Goal: Information Seeking & Learning: Check status

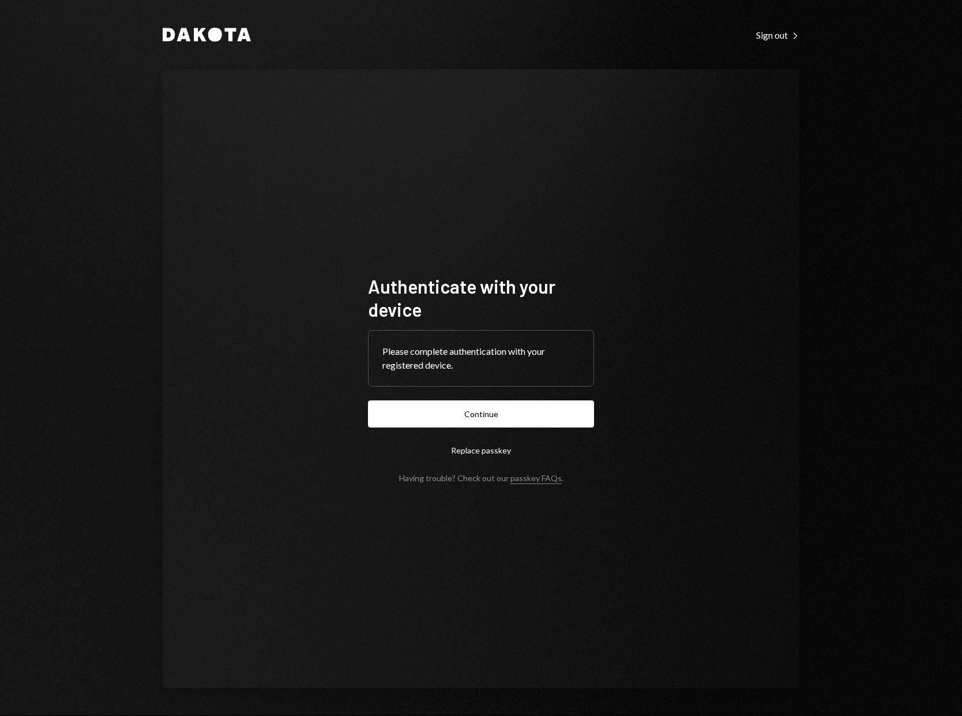
click at [528, 416] on button "Continue" at bounding box center [481, 413] width 226 height 27
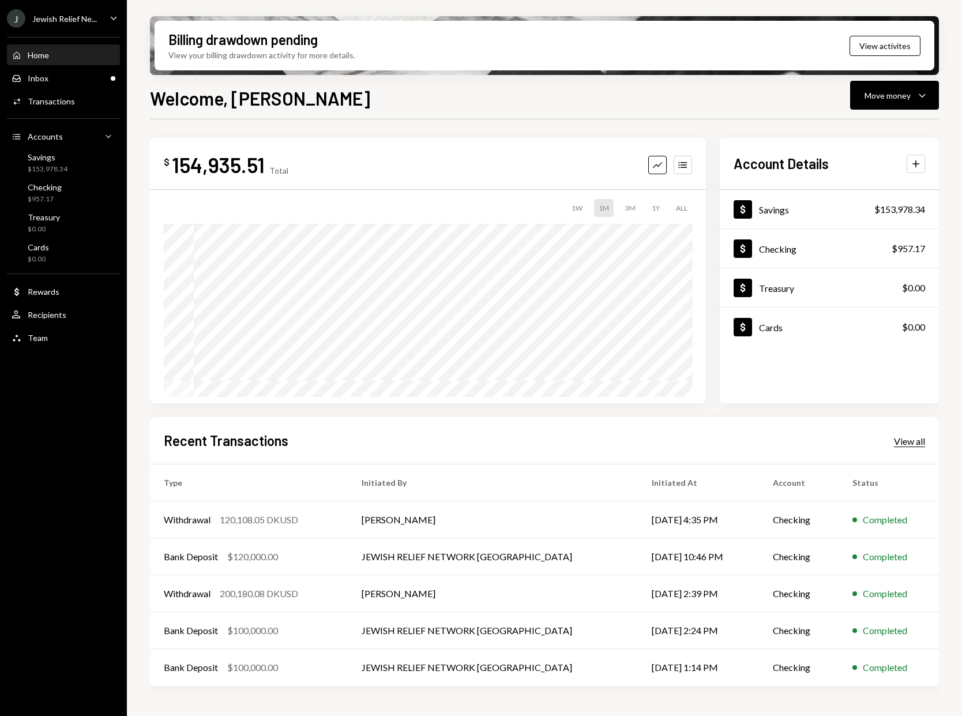
click at [914, 442] on div "View all" at bounding box center [909, 441] width 31 height 12
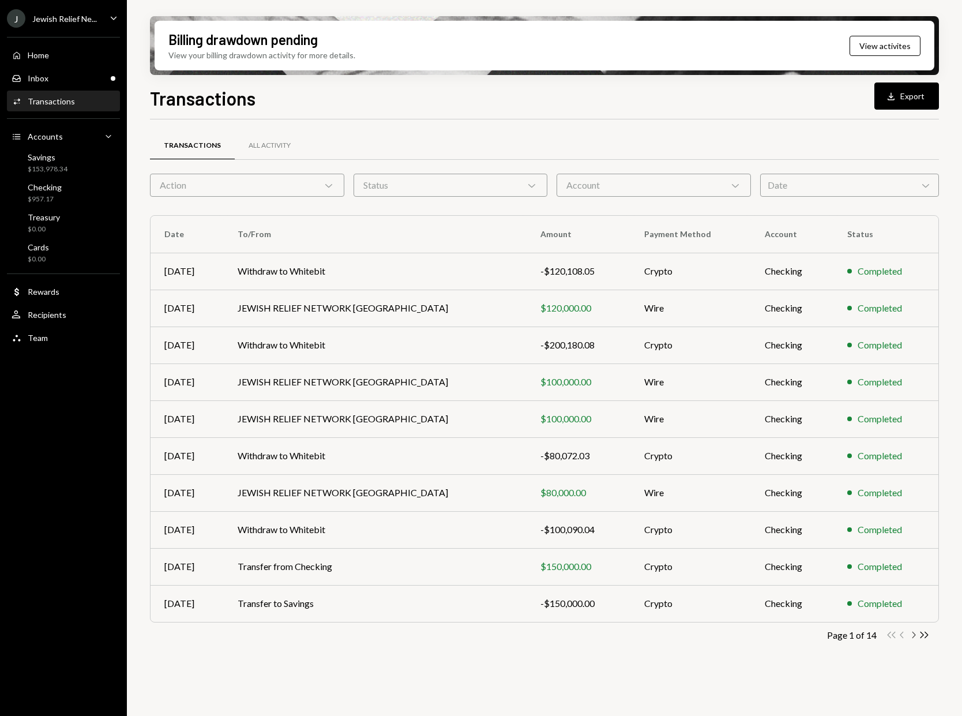
click at [915, 635] on icon "button" at bounding box center [913, 634] width 3 height 6
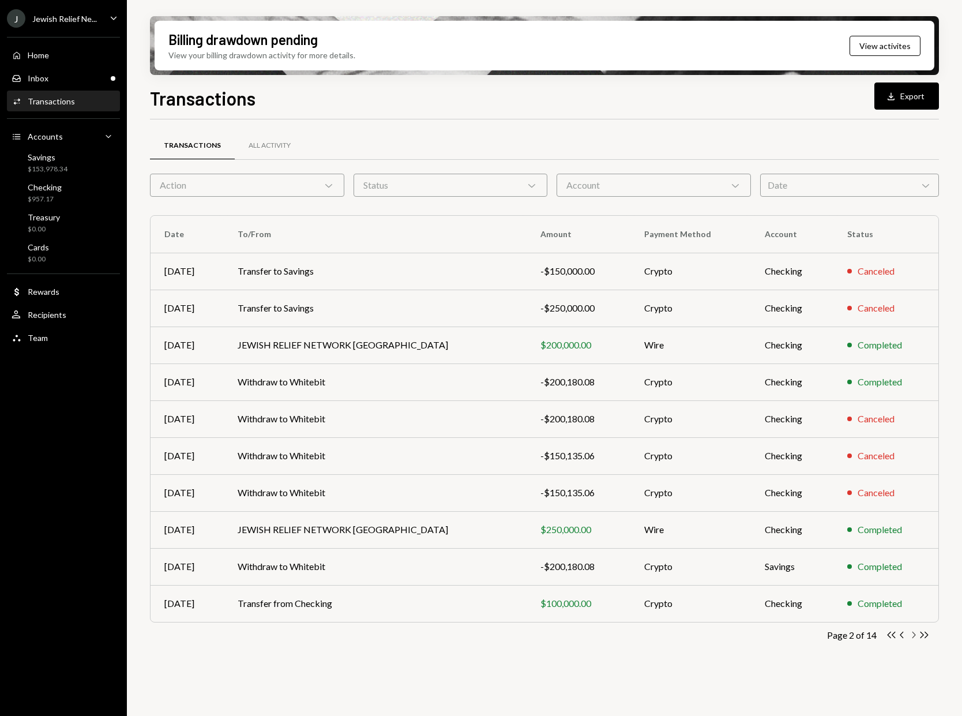
click at [912, 635] on icon "Chevron Right" at bounding box center [913, 634] width 11 height 11
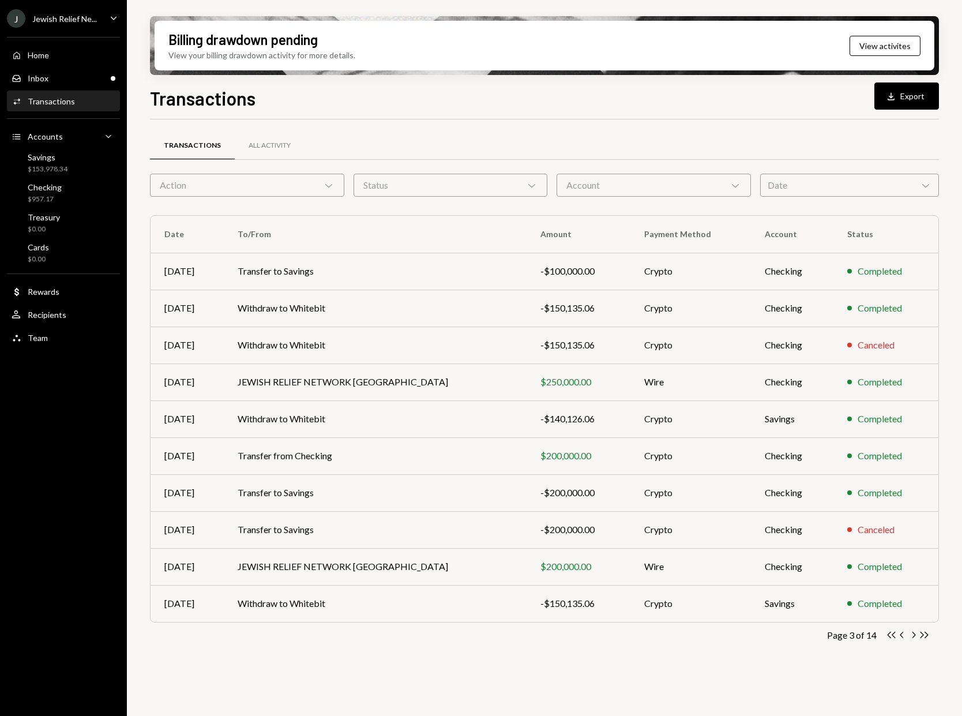
click at [912, 635] on icon "Chevron Right" at bounding box center [913, 634] width 11 height 11
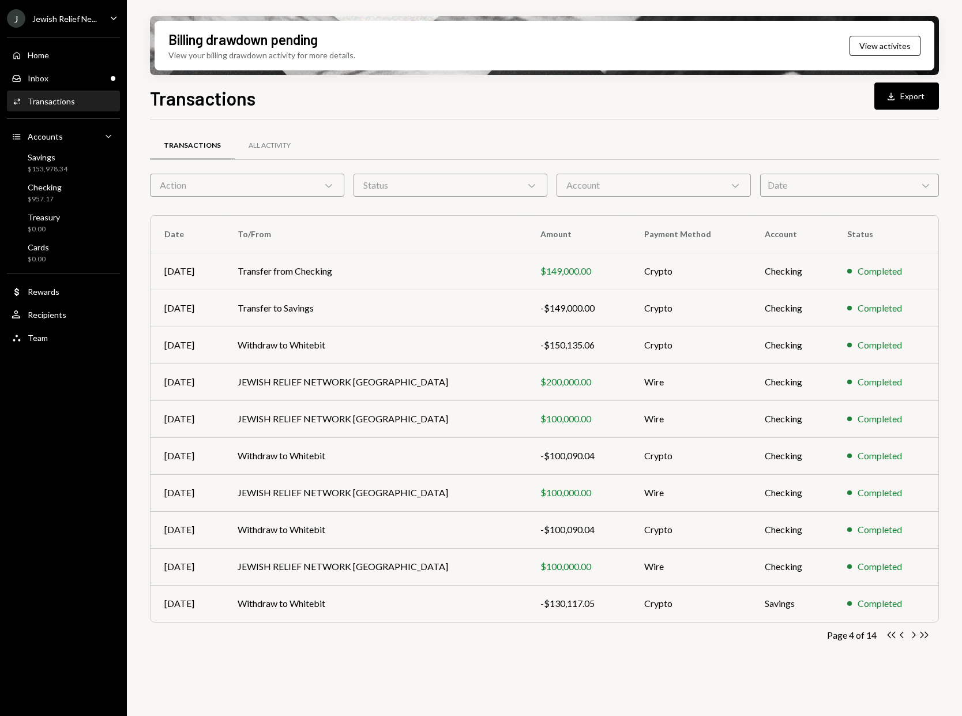
click at [912, 635] on icon "Chevron Right" at bounding box center [913, 634] width 11 height 11
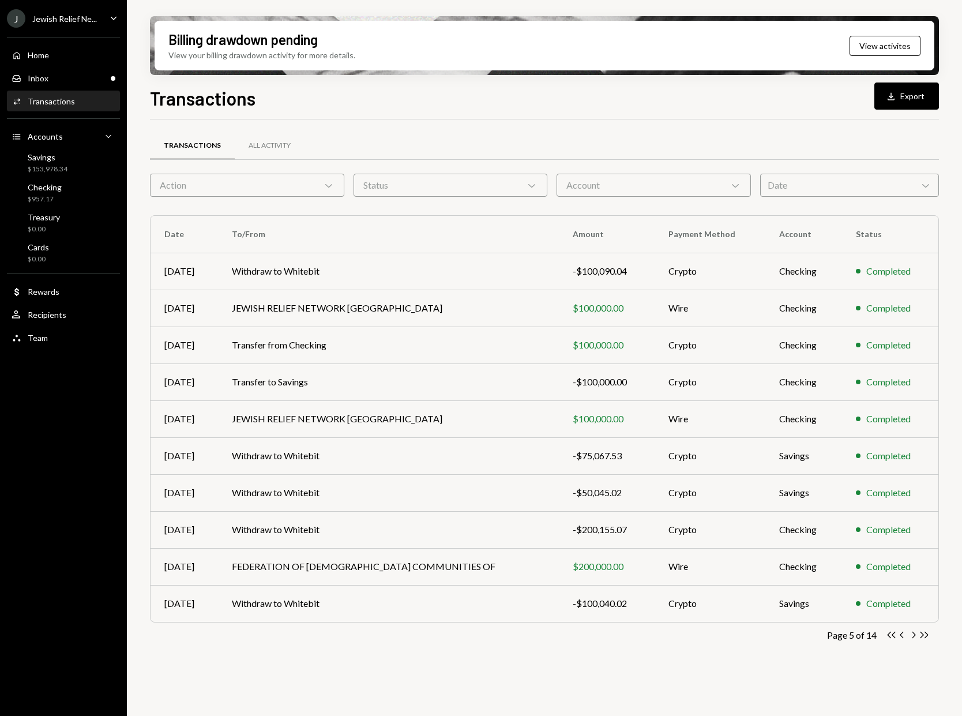
click at [912, 635] on icon "Chevron Right" at bounding box center [913, 634] width 11 height 11
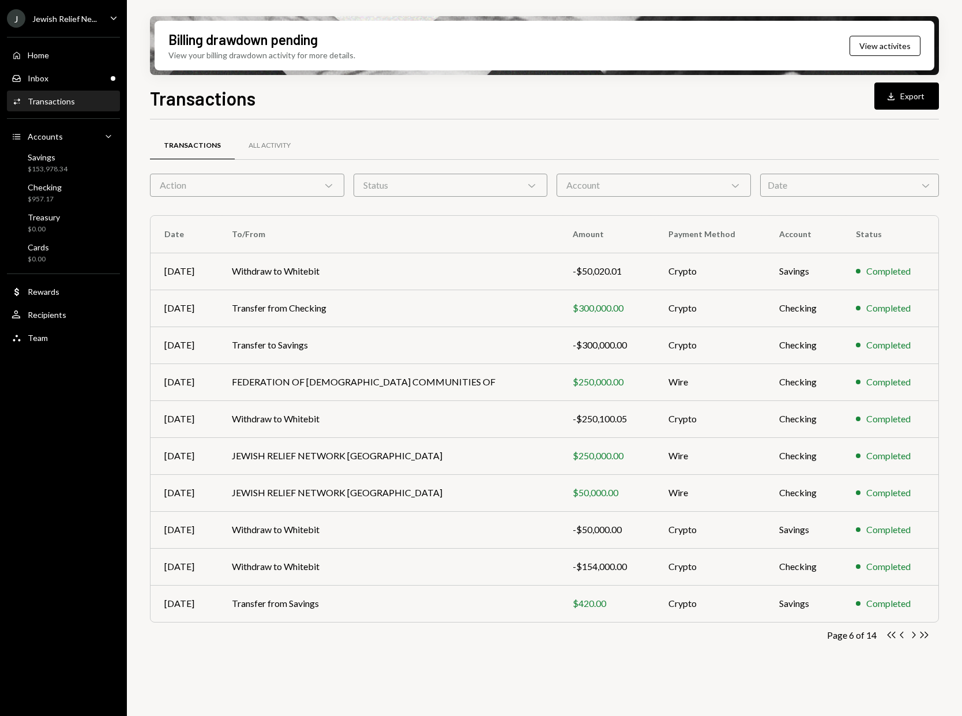
click at [897, 634] on icon "Chevron Left" at bounding box center [902, 634] width 11 height 11
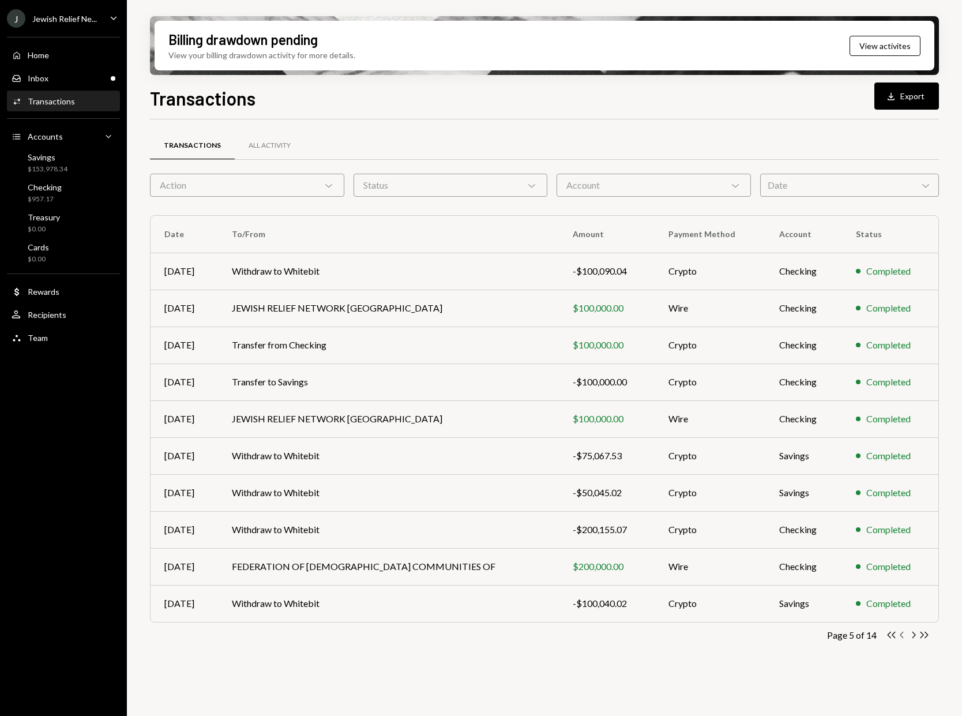
click at [901, 635] on icon "button" at bounding box center [901, 634] width 3 height 6
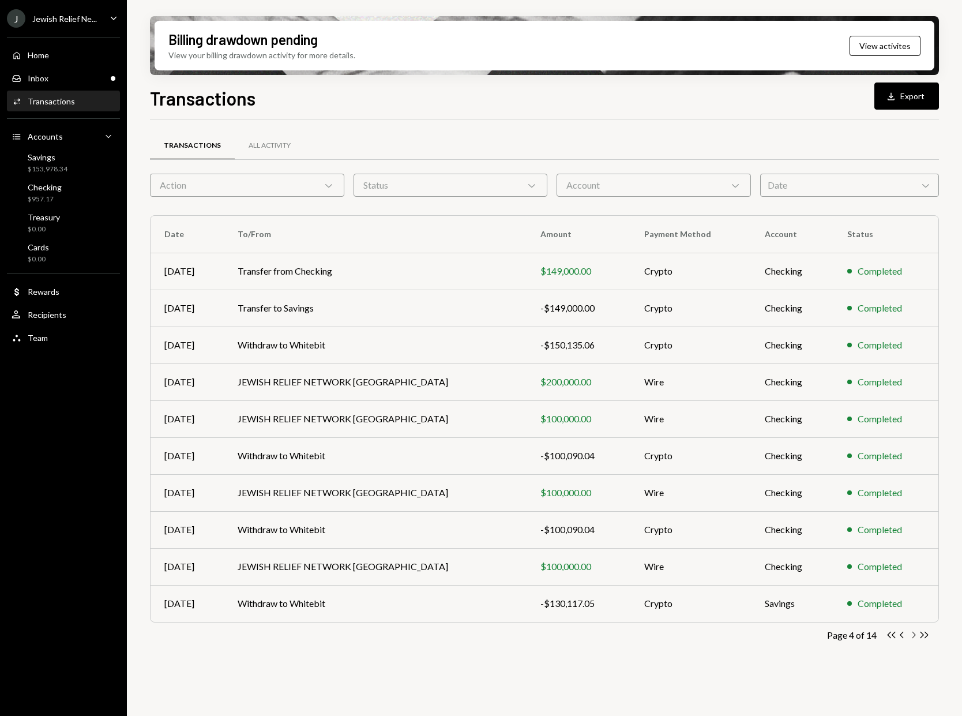
click at [914, 636] on icon "button" at bounding box center [913, 634] width 3 height 6
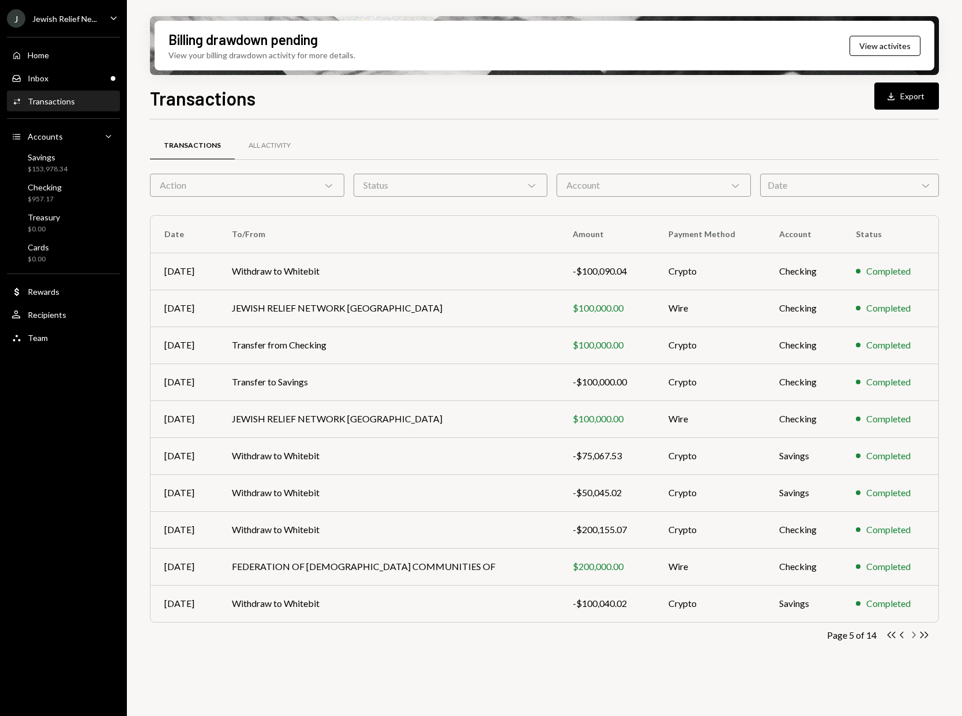
click at [912, 633] on icon "Chevron Right" at bounding box center [913, 634] width 11 height 11
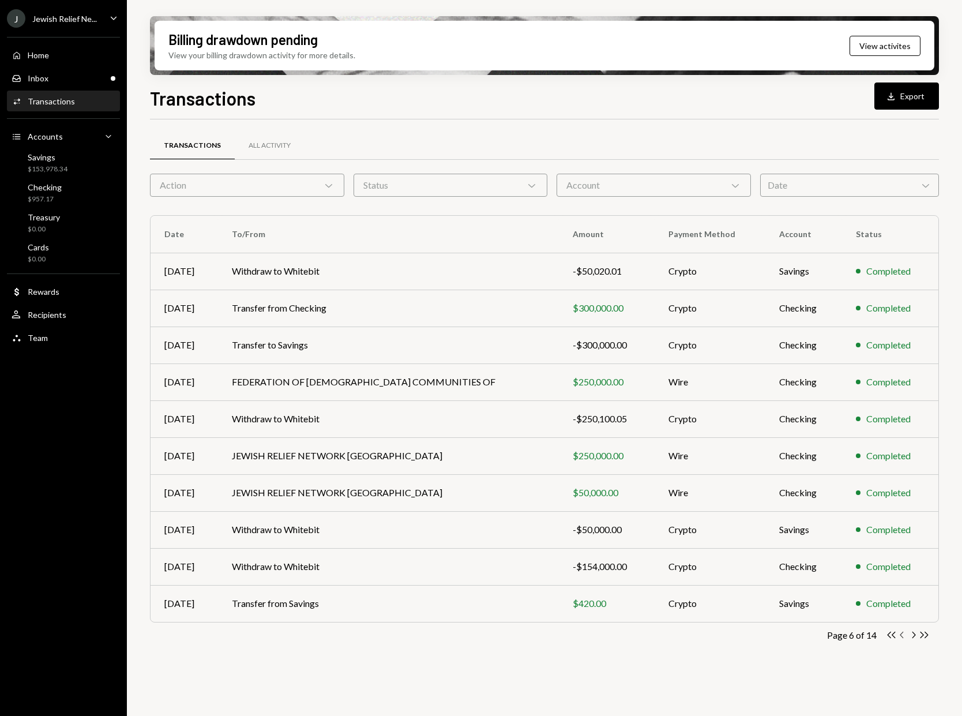
click at [903, 634] on icon "Chevron Left" at bounding box center [902, 634] width 11 height 11
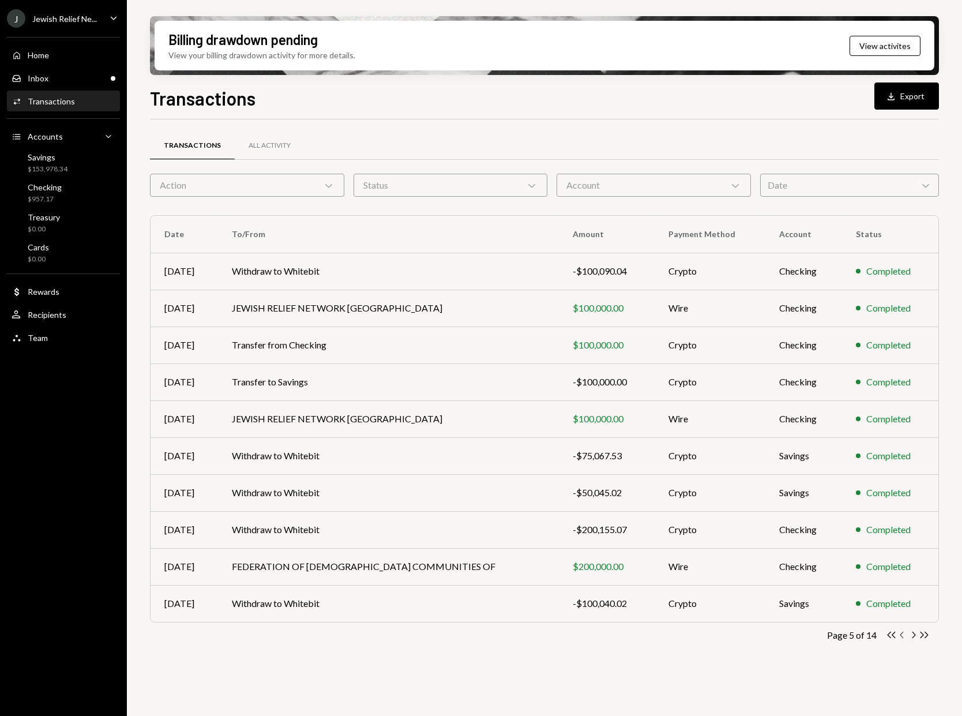
click at [903, 634] on icon "Chevron Left" at bounding box center [902, 634] width 11 height 11
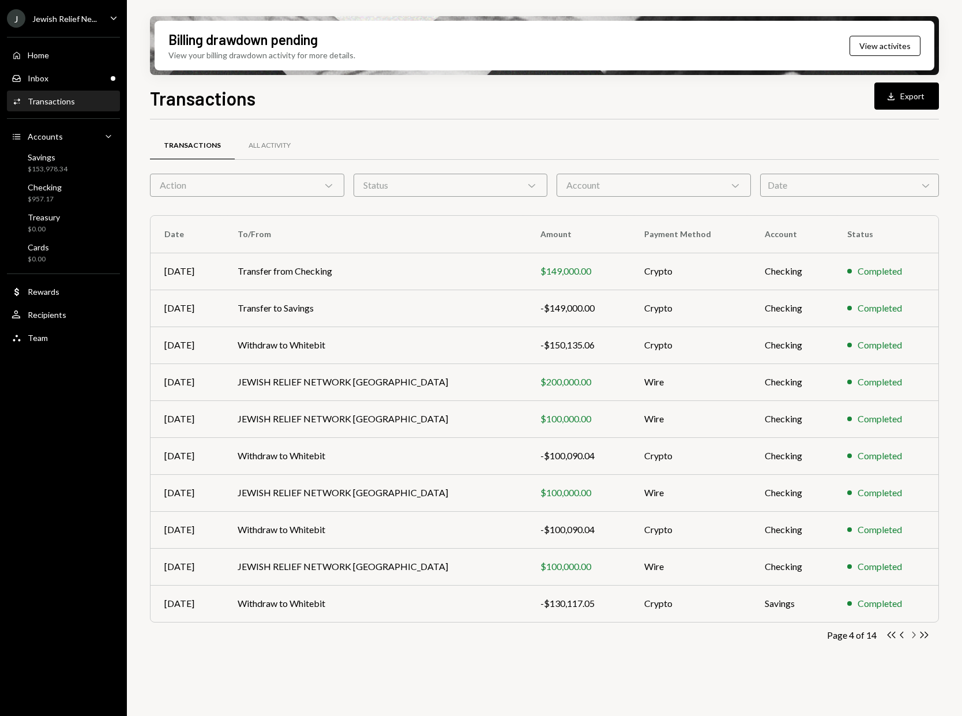
click at [913, 638] on icon "Chevron Right" at bounding box center [913, 634] width 11 height 11
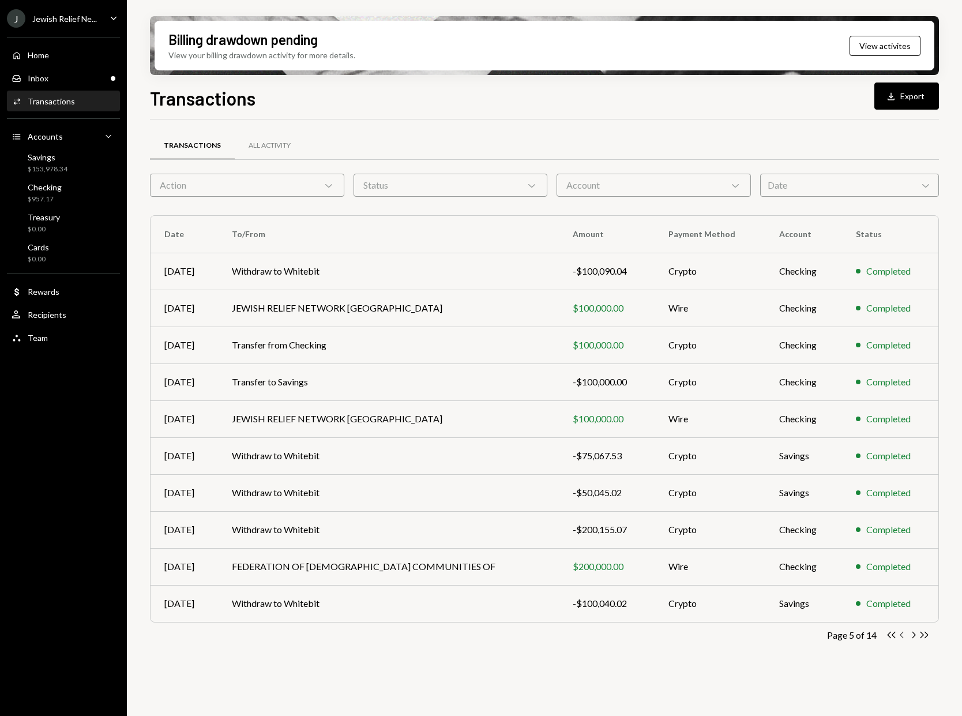
click at [902, 637] on icon "button" at bounding box center [901, 634] width 3 height 6
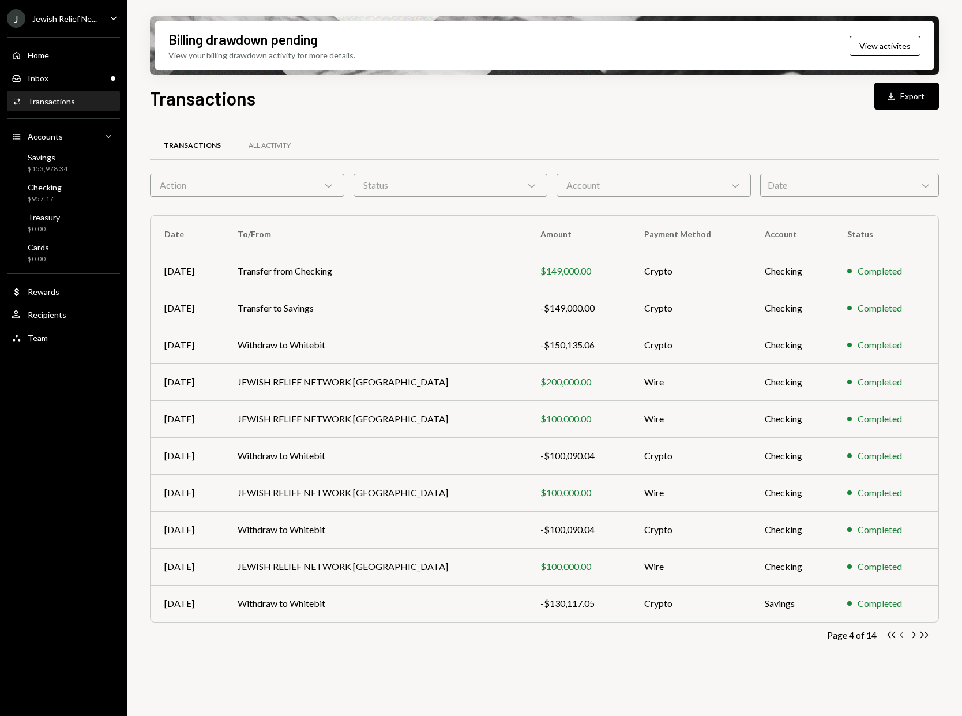
click at [902, 637] on icon "button" at bounding box center [901, 634] width 3 height 6
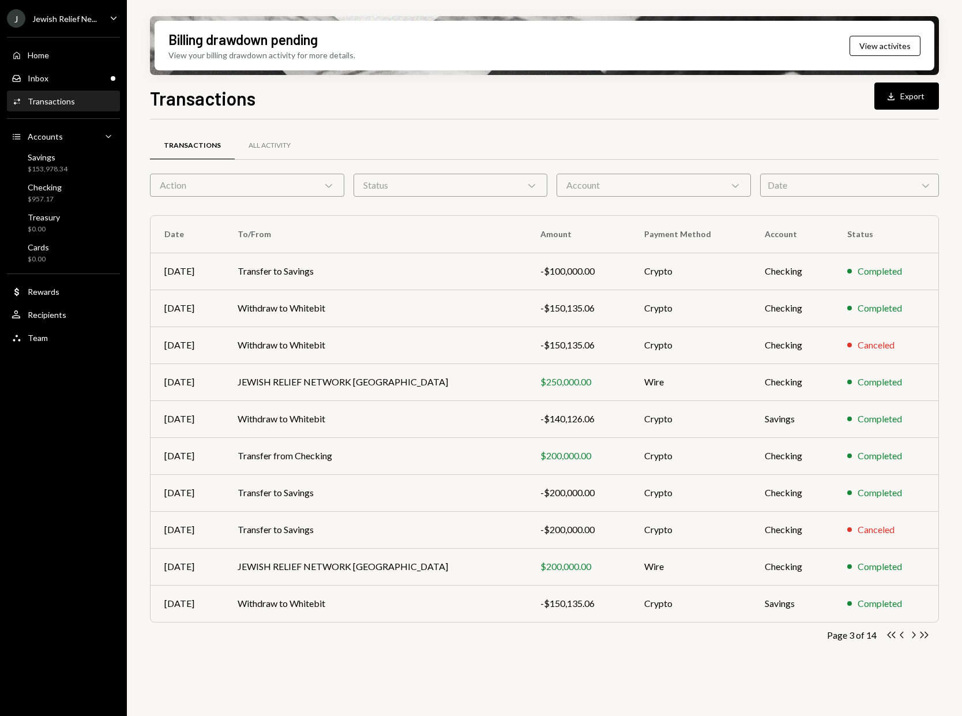
click at [901, 638] on icon "Chevron Left" at bounding box center [902, 634] width 11 height 11
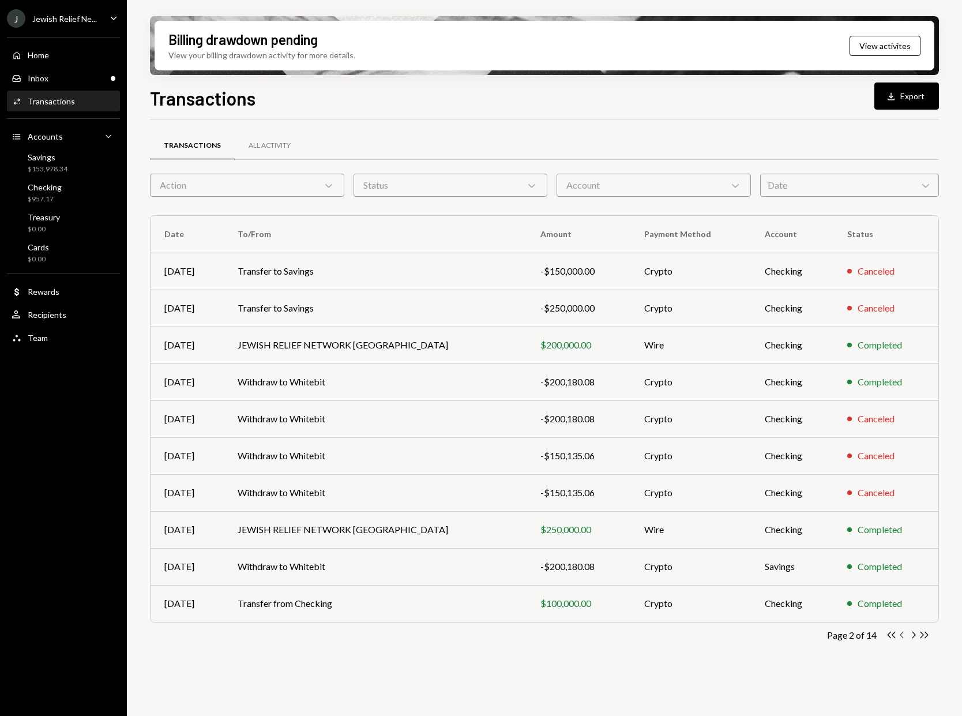
click at [901, 634] on icon "button" at bounding box center [901, 634] width 3 height 6
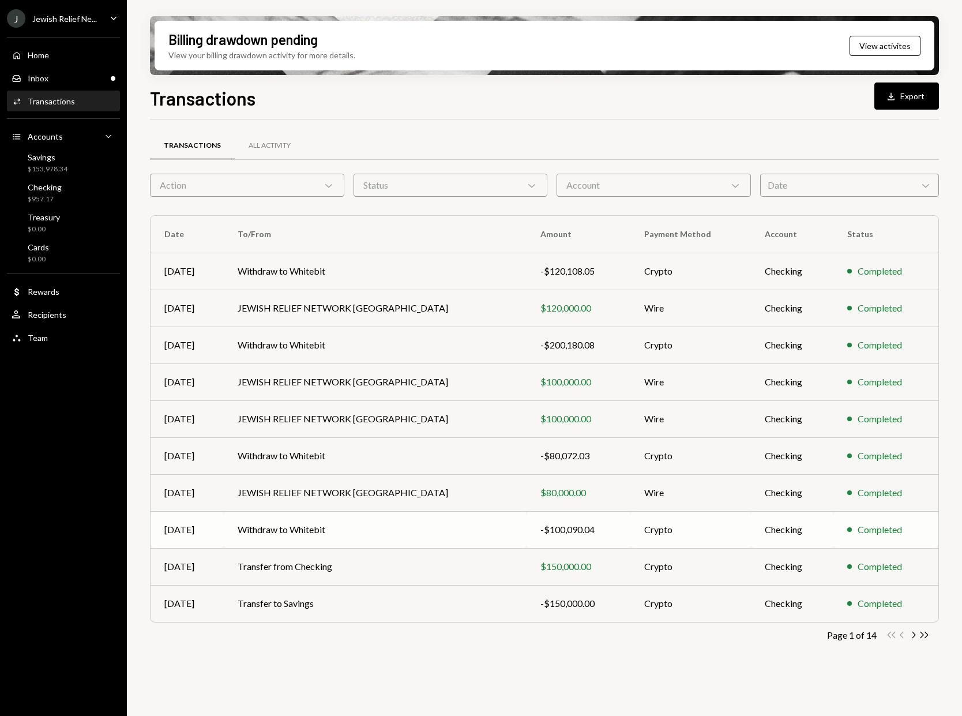
click at [540, 532] on div "-$100,090.04" at bounding box center [578, 529] width 76 height 14
click at [913, 636] on icon "Chevron Right" at bounding box center [913, 634] width 11 height 11
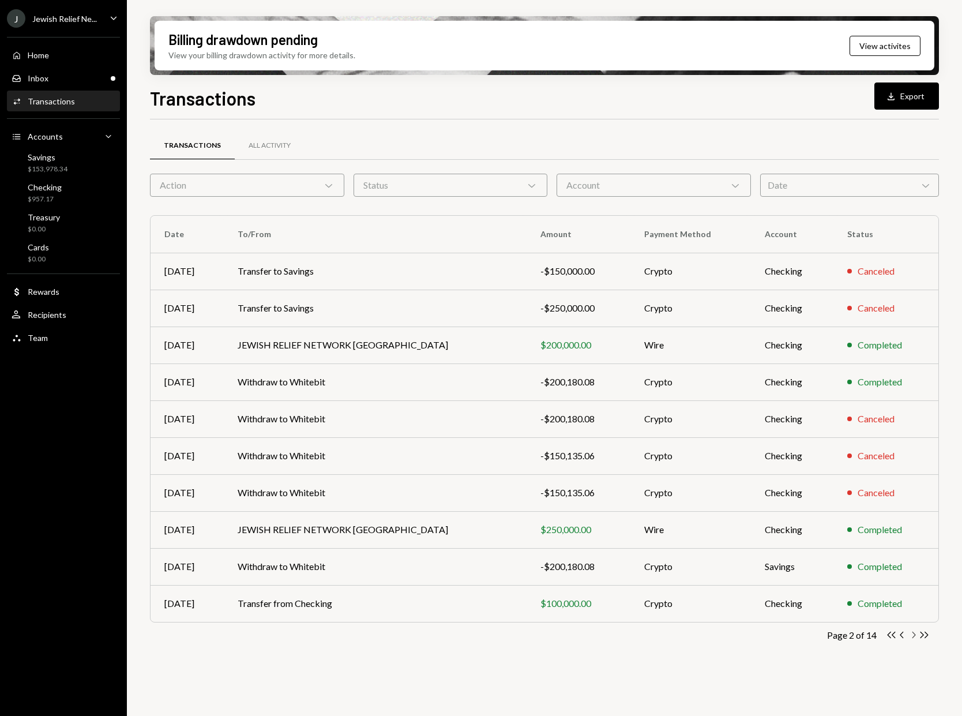
click at [914, 636] on icon "button" at bounding box center [913, 634] width 3 height 6
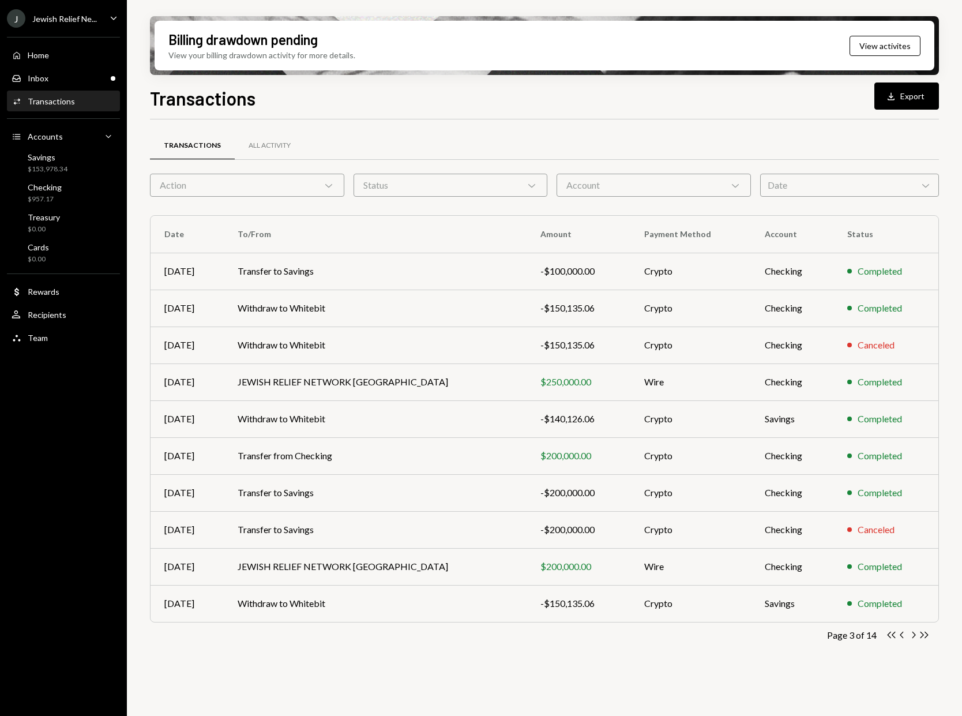
click at [914, 635] on icon "button" at bounding box center [913, 634] width 3 height 6
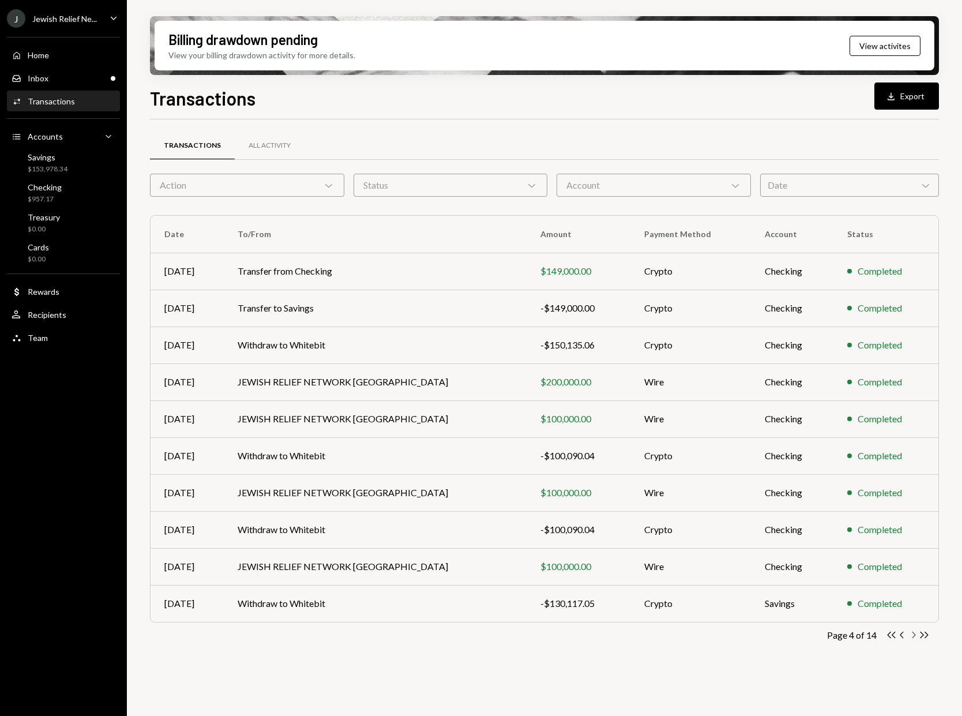
click at [912, 635] on icon "Chevron Right" at bounding box center [913, 634] width 11 height 11
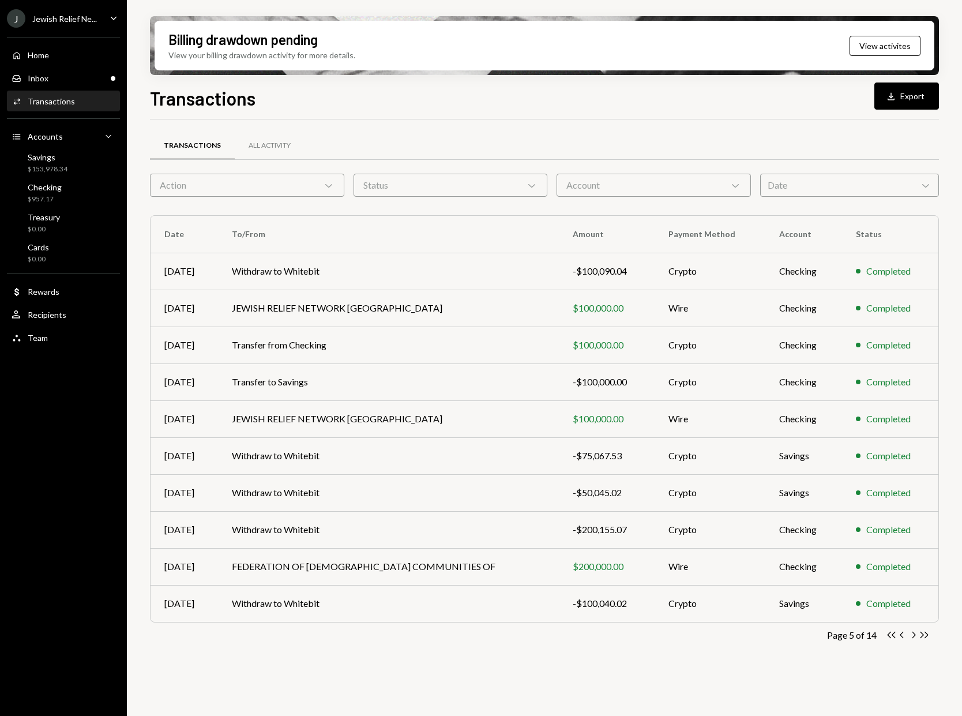
click at [914, 634] on icon "button" at bounding box center [913, 634] width 3 height 6
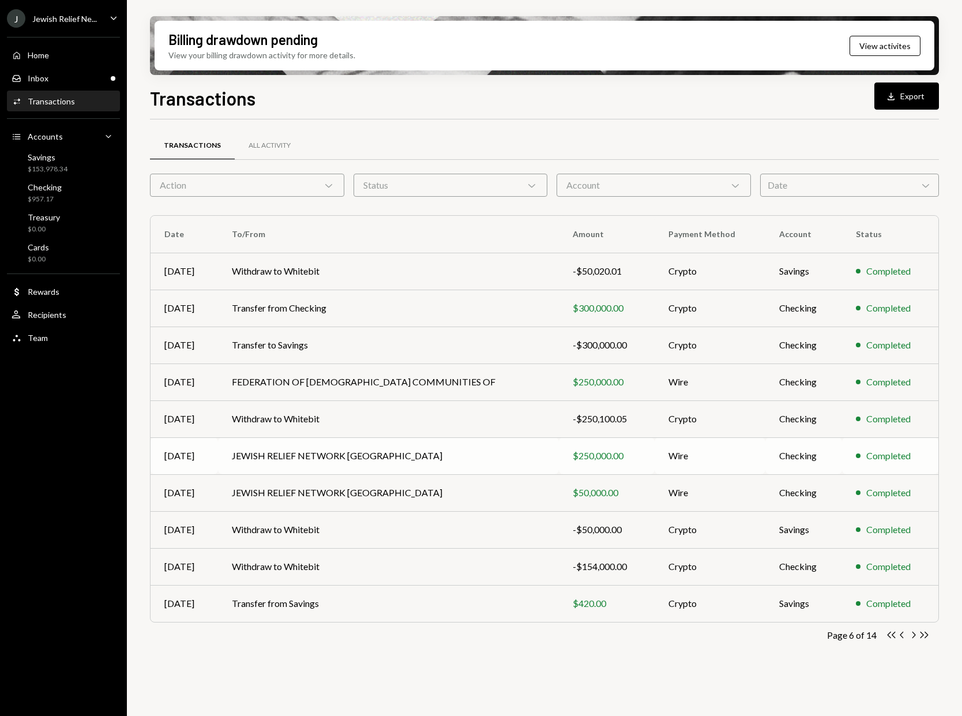
click at [622, 457] on td "$250,000.00" at bounding box center [607, 455] width 96 height 37
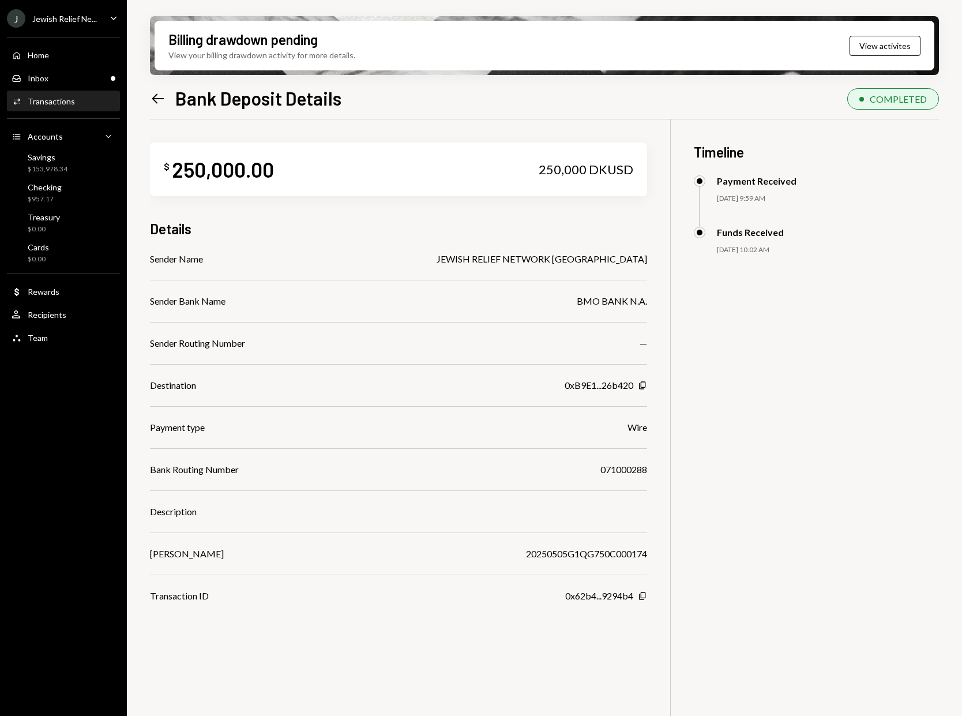
click at [155, 101] on icon at bounding box center [158, 98] width 12 height 10
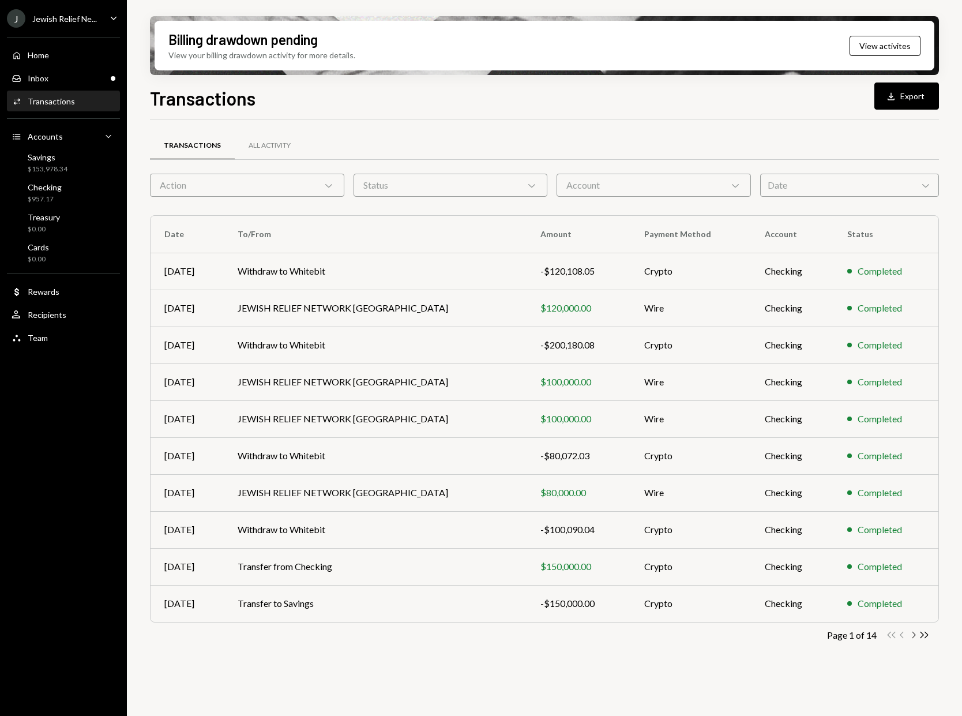
click at [916, 634] on icon "Chevron Right" at bounding box center [913, 634] width 11 height 11
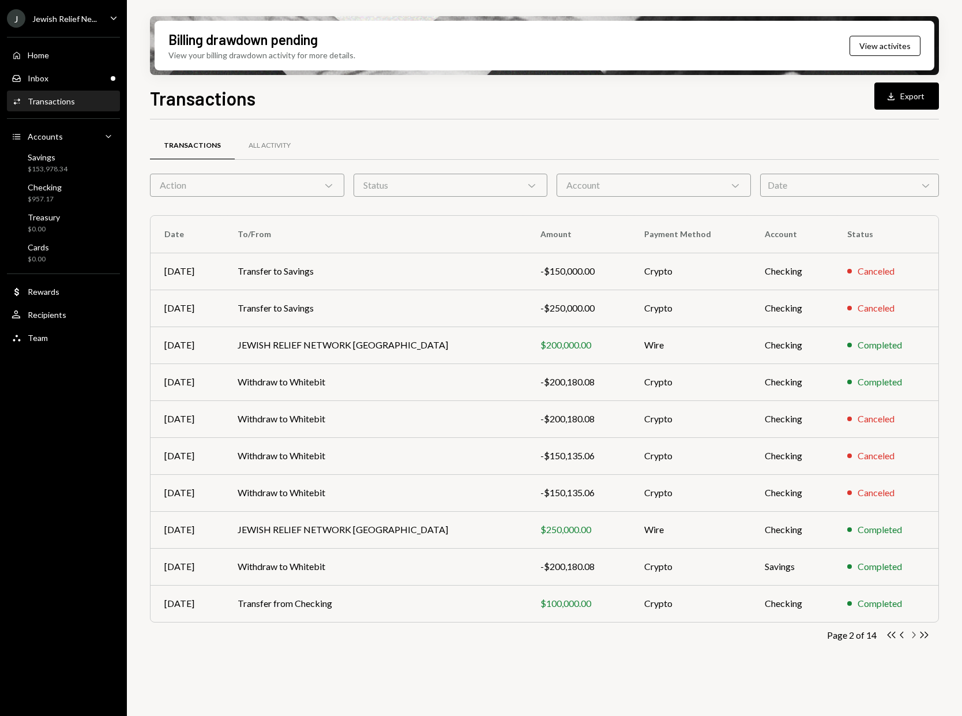
click at [916, 635] on icon "Chevron Right" at bounding box center [913, 634] width 11 height 11
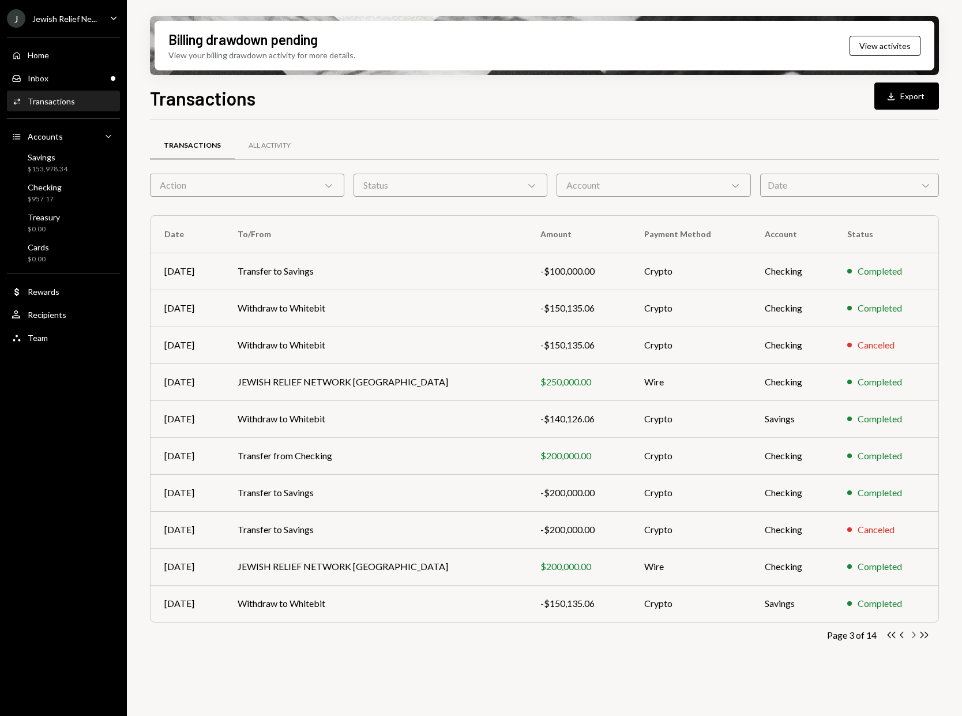
click at [916, 635] on icon "Chevron Right" at bounding box center [913, 634] width 11 height 11
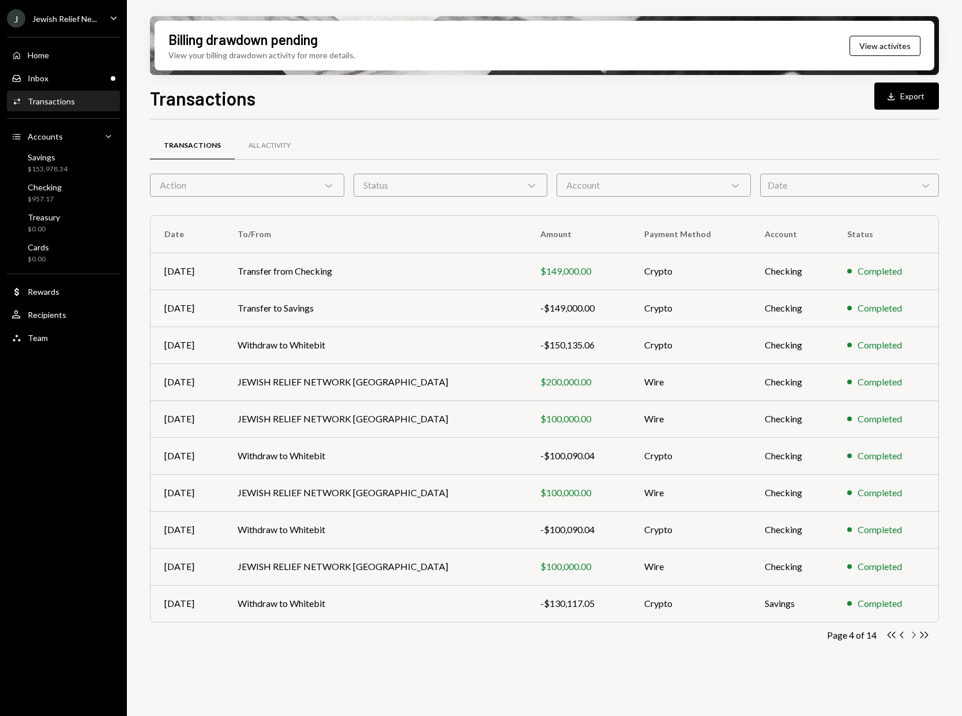
click at [916, 635] on icon "Chevron Right" at bounding box center [913, 634] width 11 height 11
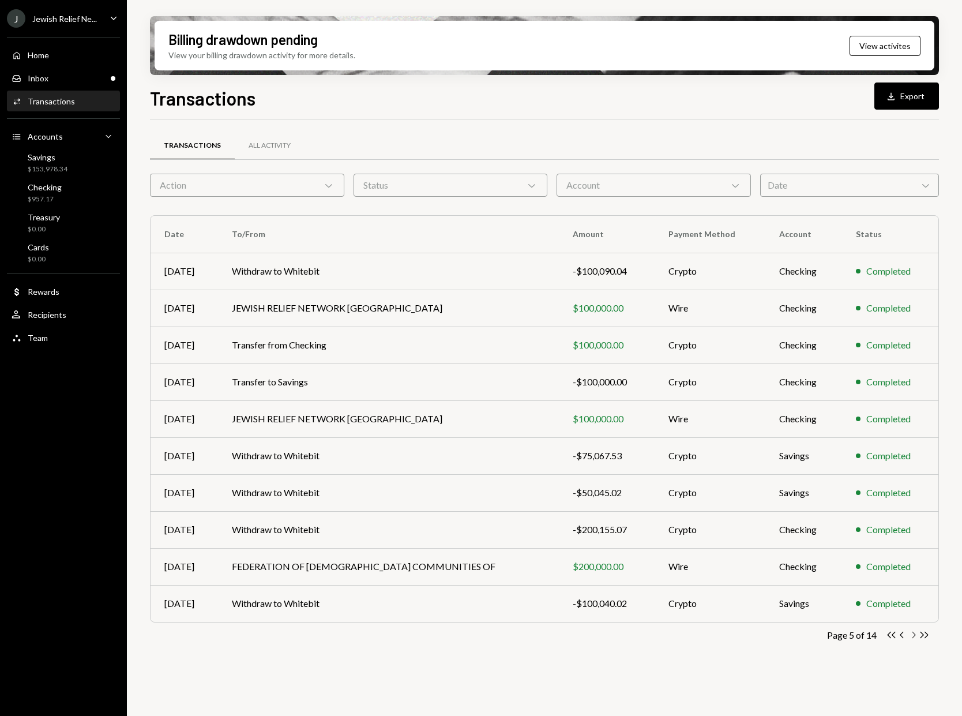
click at [916, 635] on icon "Chevron Right" at bounding box center [913, 634] width 11 height 11
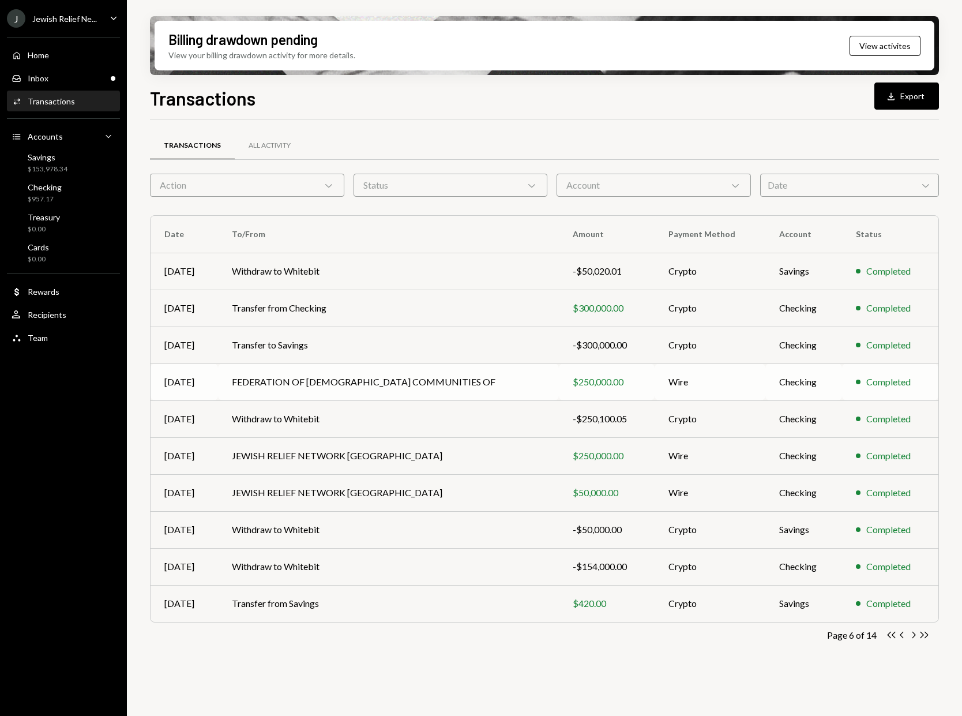
scroll to position [-1, 1]
click at [902, 636] on icon "Chevron Left" at bounding box center [902, 634] width 11 height 11
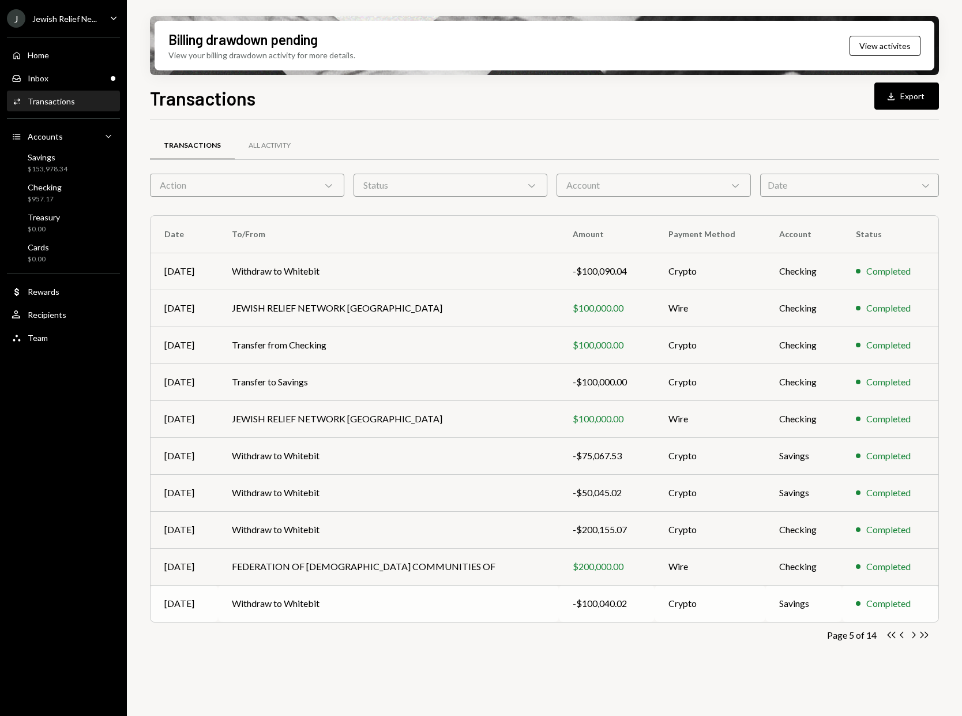
scroll to position [0, 0]
click at [915, 634] on icon "button" at bounding box center [913, 634] width 3 height 6
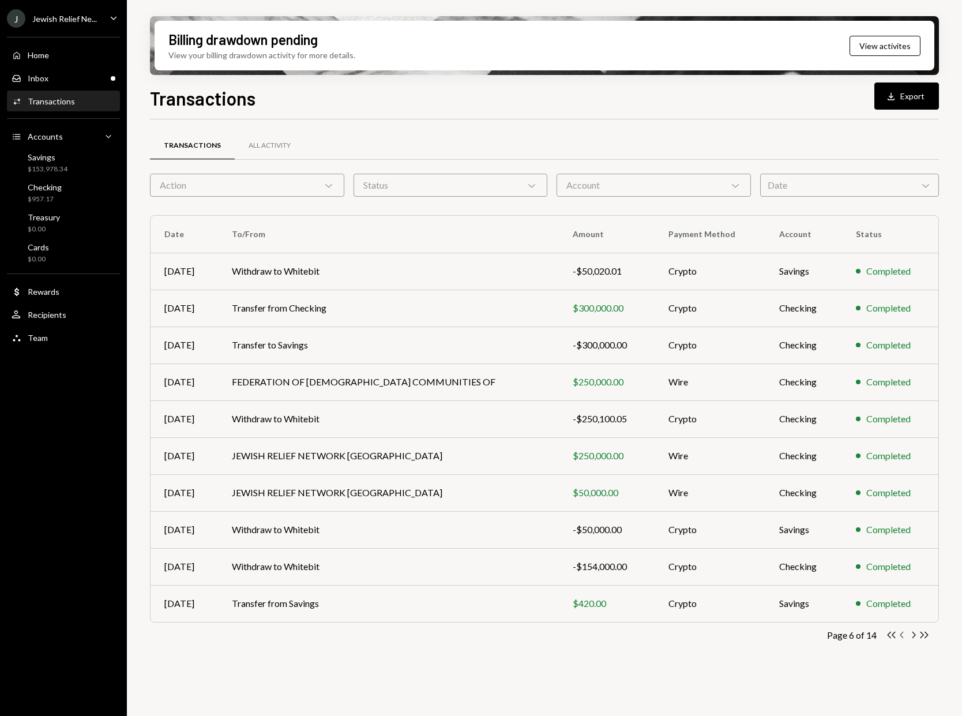
click at [902, 635] on icon "Chevron Left" at bounding box center [902, 634] width 11 height 11
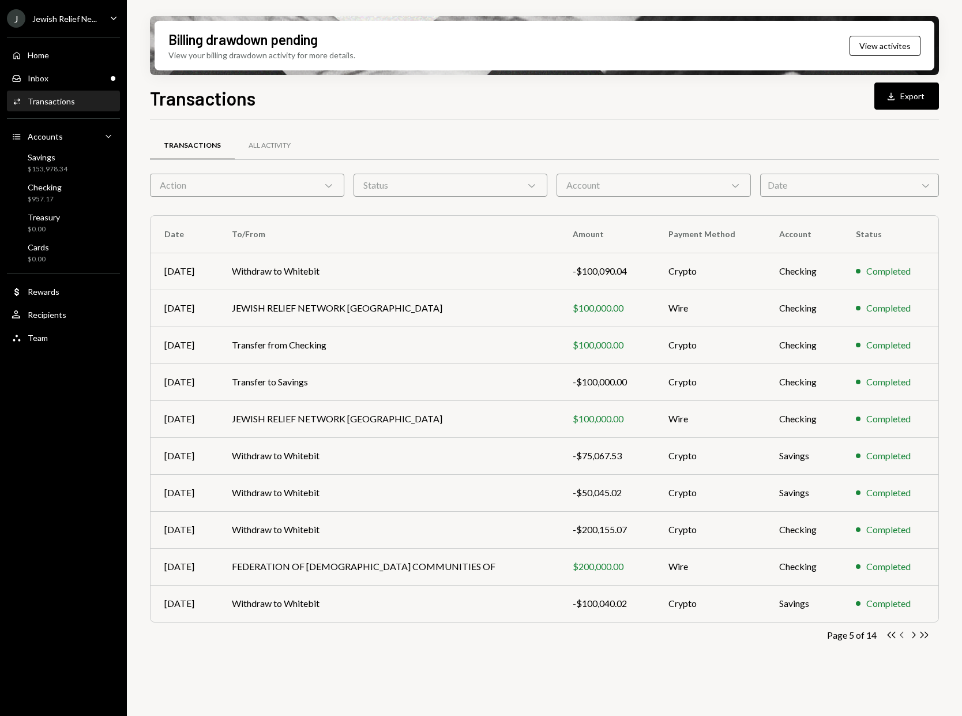
click at [897, 633] on icon "Chevron Left" at bounding box center [902, 634] width 11 height 11
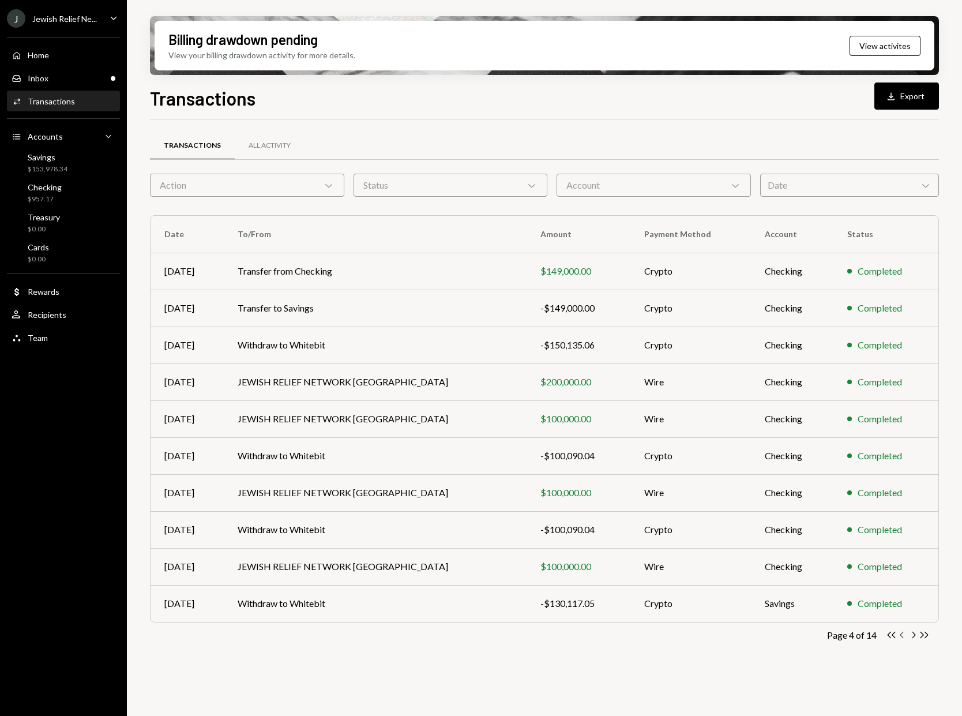
click at [902, 633] on icon "button" at bounding box center [901, 634] width 3 height 6
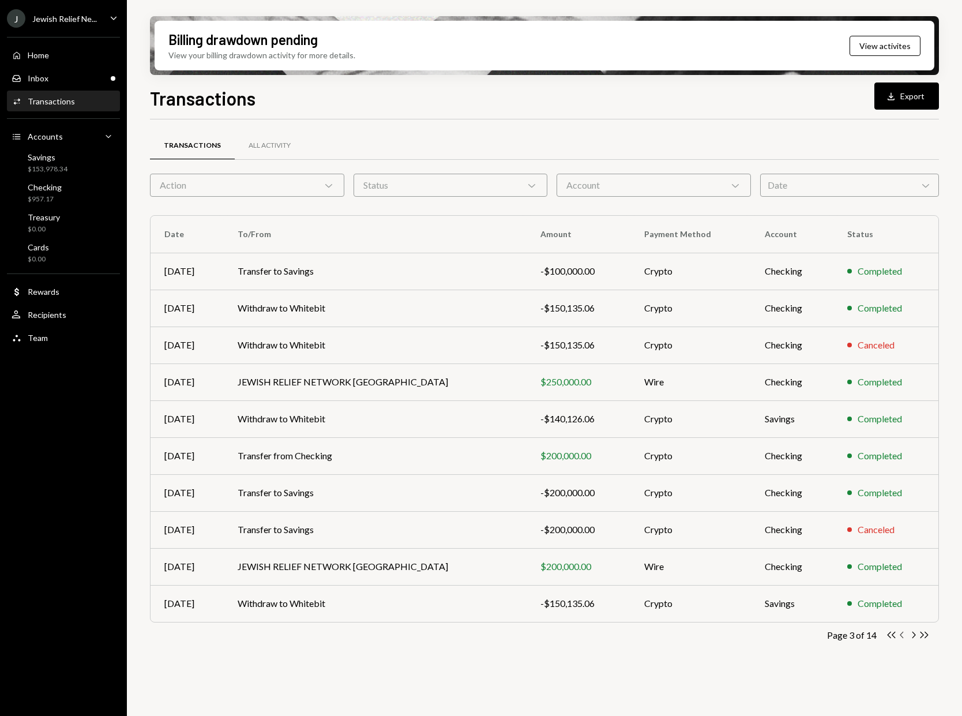
click at [902, 635] on icon "Chevron Left" at bounding box center [902, 634] width 11 height 11
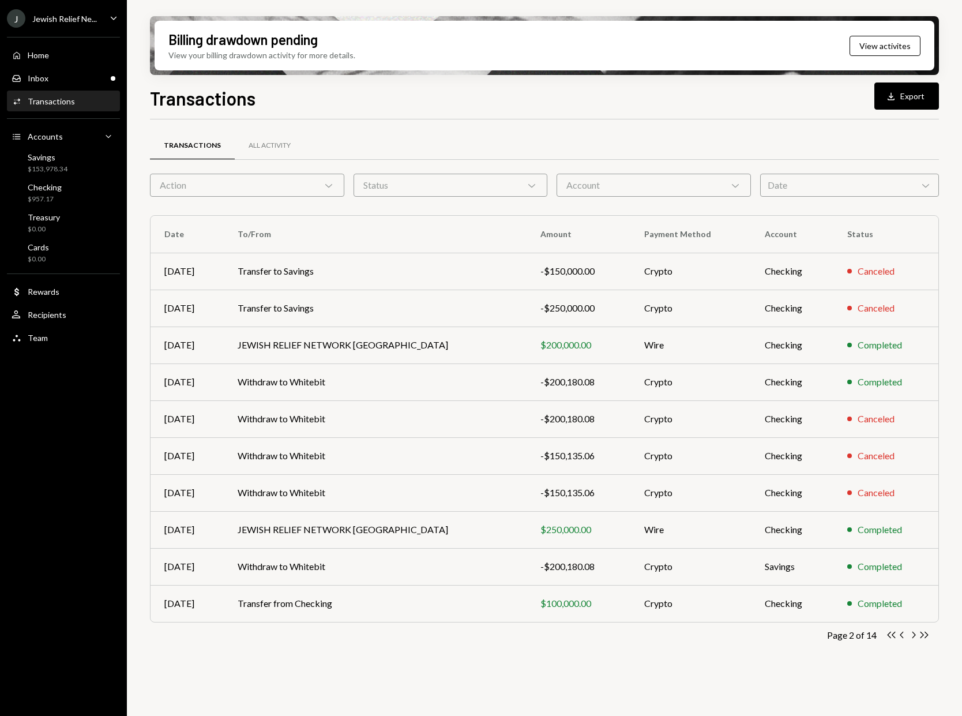
click at [901, 634] on icon "button" at bounding box center [901, 634] width 3 height 6
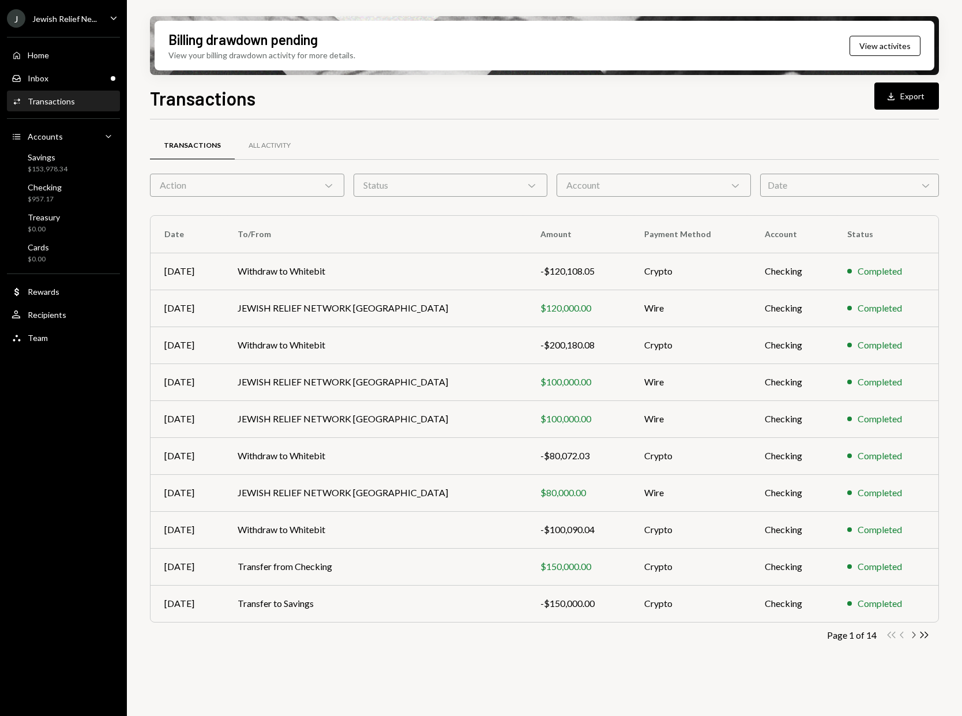
click at [913, 634] on icon "Chevron Right" at bounding box center [913, 634] width 11 height 11
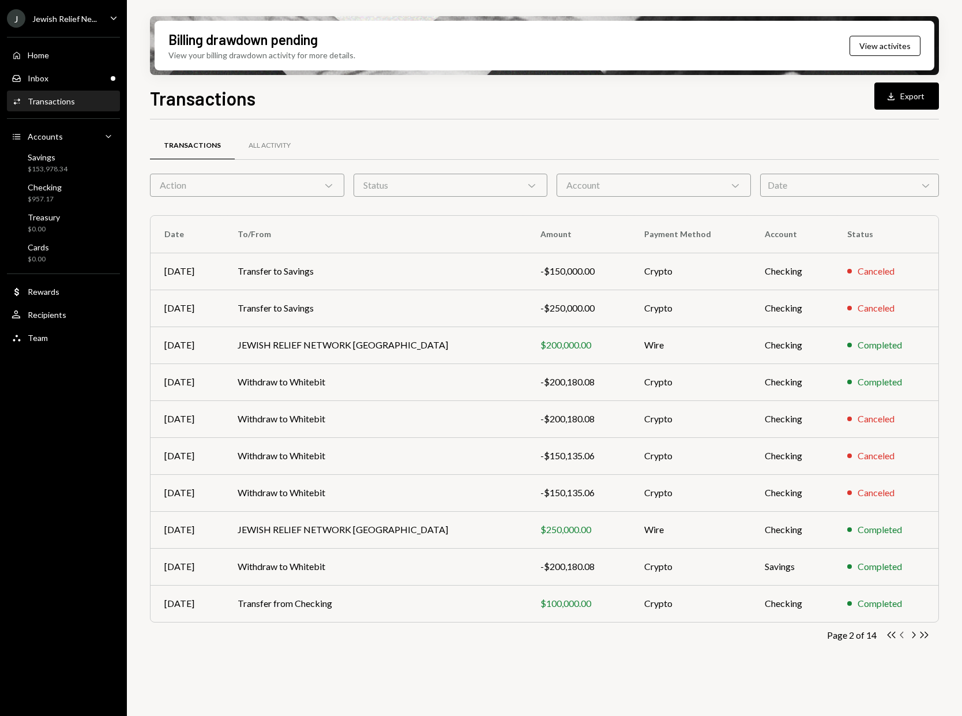
click at [899, 633] on icon "Chevron Left" at bounding box center [902, 634] width 11 height 11
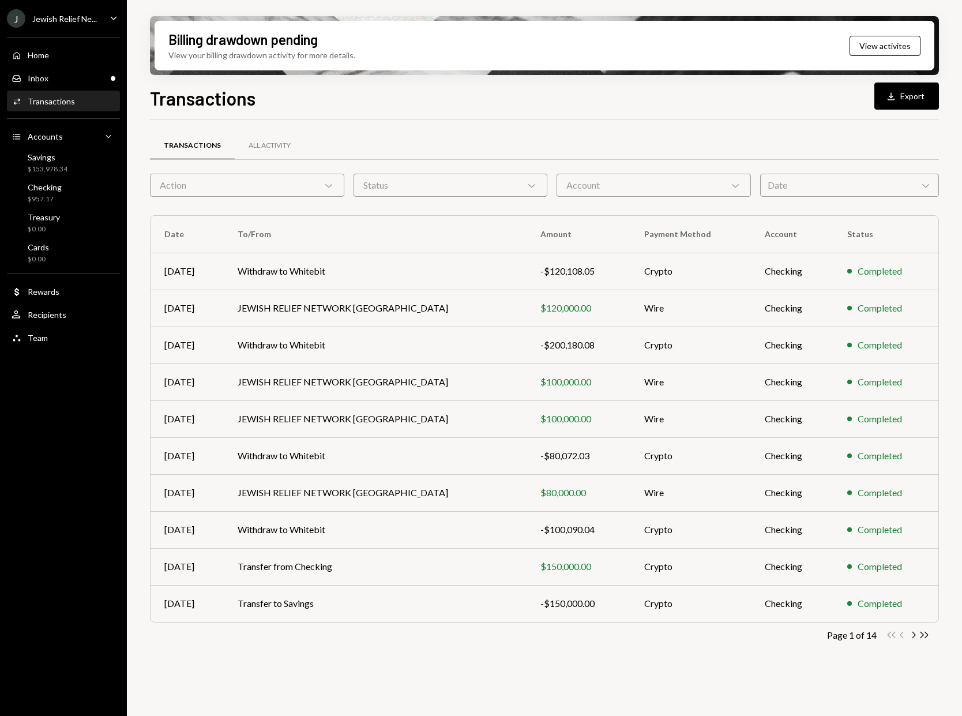
click at [31, 25] on div "J Jewish Relief Ne..." at bounding box center [52, 18] width 90 height 18
click at [101, 281] on link "Dollar Rewards" at bounding box center [63, 291] width 113 height 21
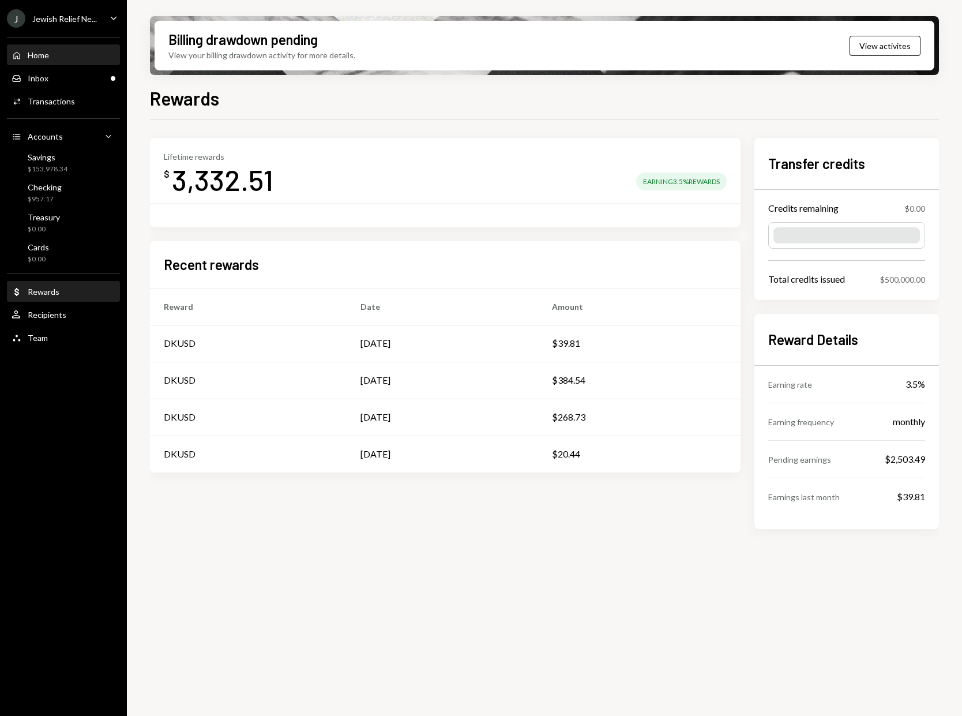
click at [42, 58] on div "Home" at bounding box center [38, 55] width 21 height 10
